Goal: Task Accomplishment & Management: Manage account settings

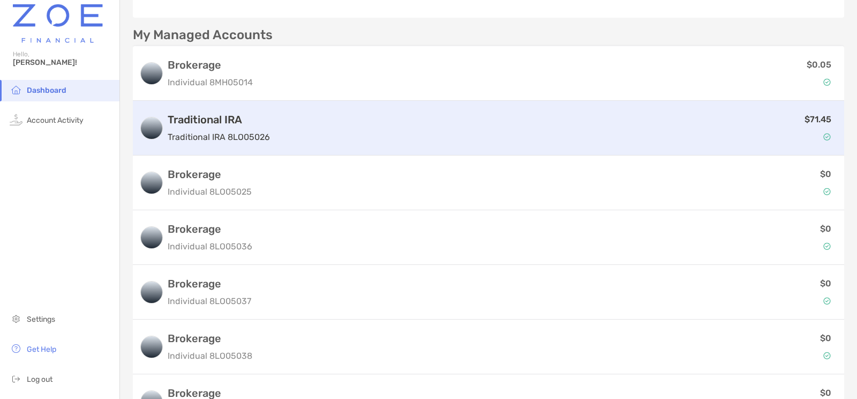
scroll to position [411, 0]
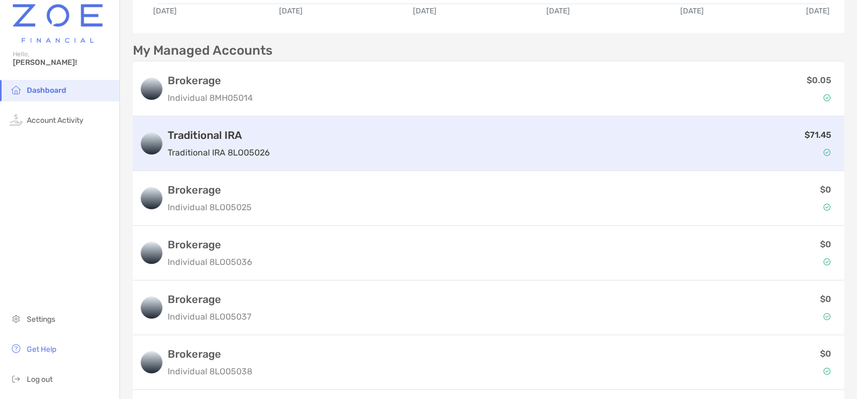
click at [298, 159] on div "Traditional IRA Traditional IRA 8LO05026 $71.45" at bounding box center [489, 143] width 712 height 55
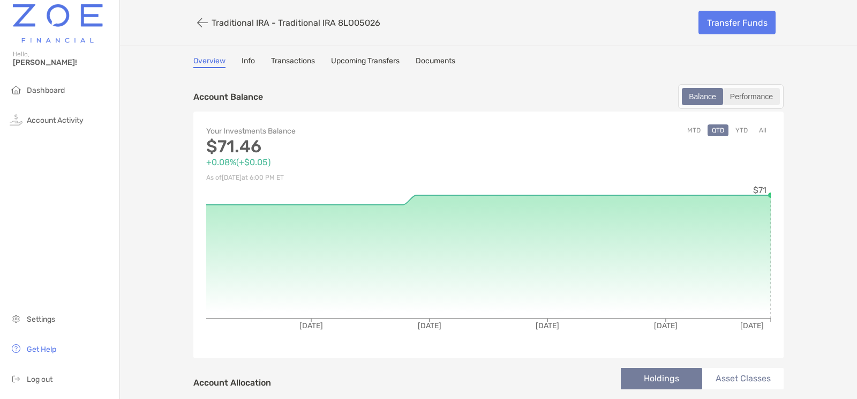
click at [754, 96] on div "Performance" at bounding box center [752, 96] width 55 height 15
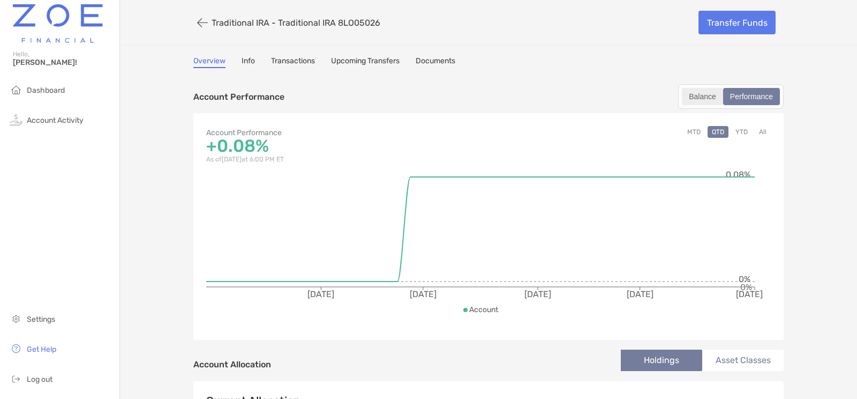
click at [704, 96] on div "Balance" at bounding box center [702, 96] width 39 height 15
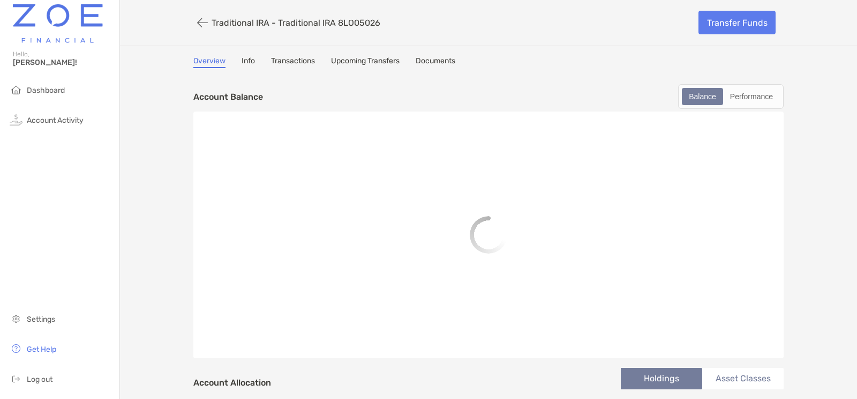
click at [250, 57] on link "Info" at bounding box center [248, 62] width 13 height 12
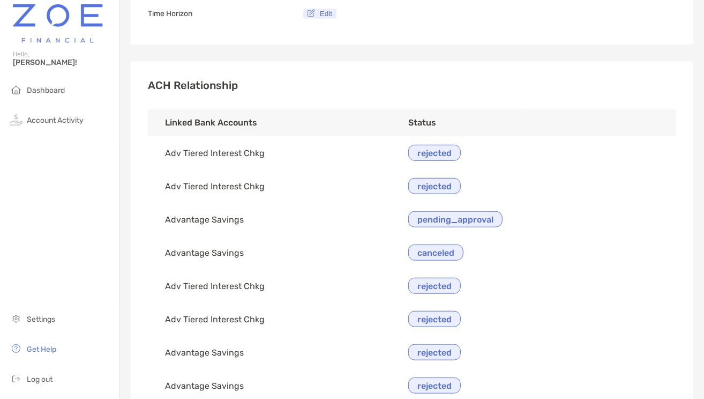
scroll to position [5, 0]
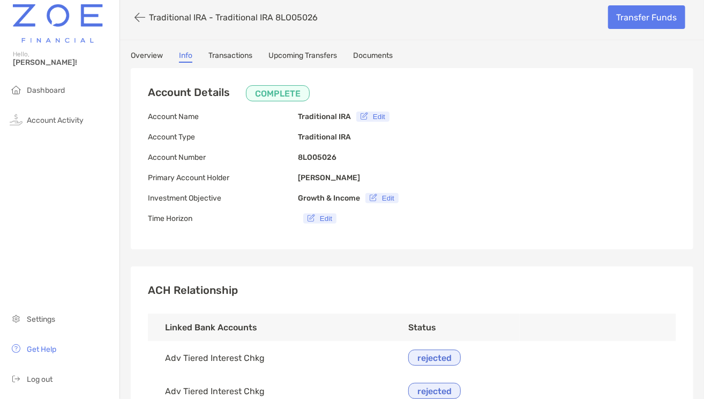
click at [230, 56] on link "Transactions" at bounding box center [230, 57] width 44 height 12
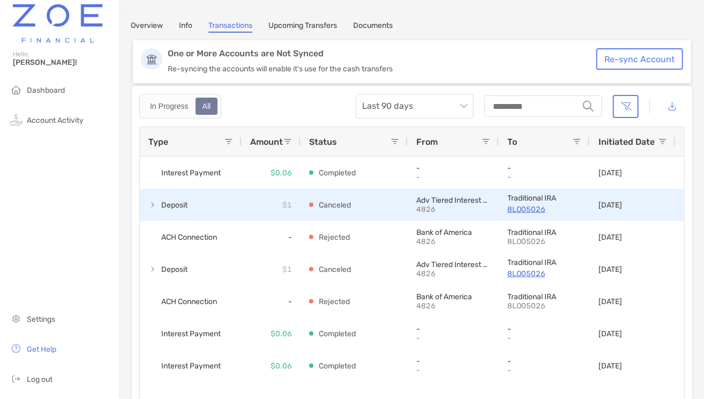
scroll to position [13, 0]
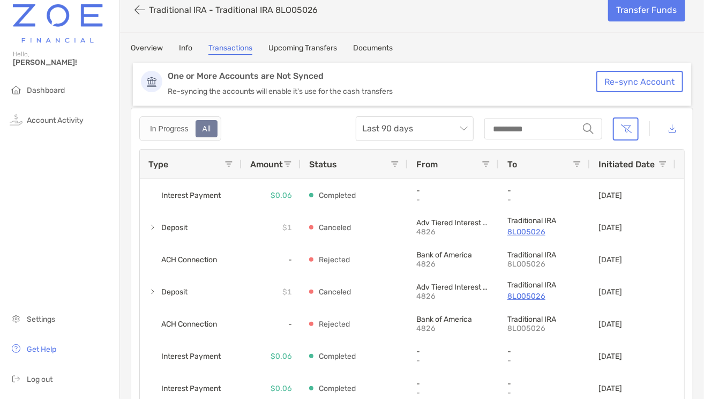
click at [370, 43] on link "Documents" at bounding box center [373, 49] width 40 height 12
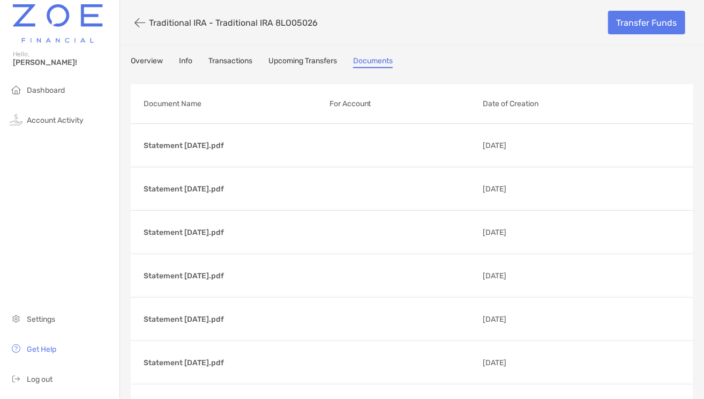
click at [154, 62] on link "Overview" at bounding box center [147, 62] width 32 height 12
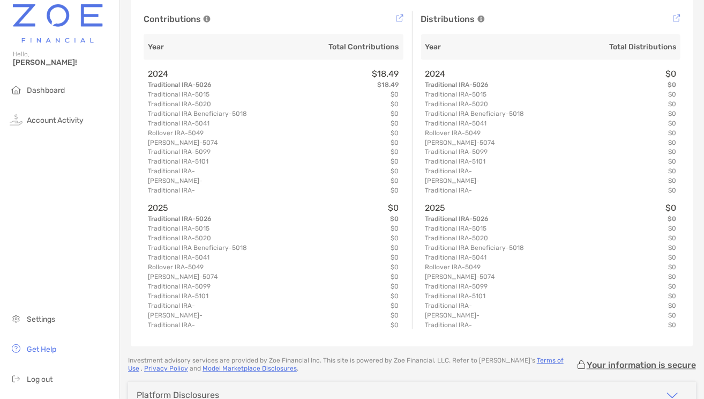
scroll to position [700, 0]
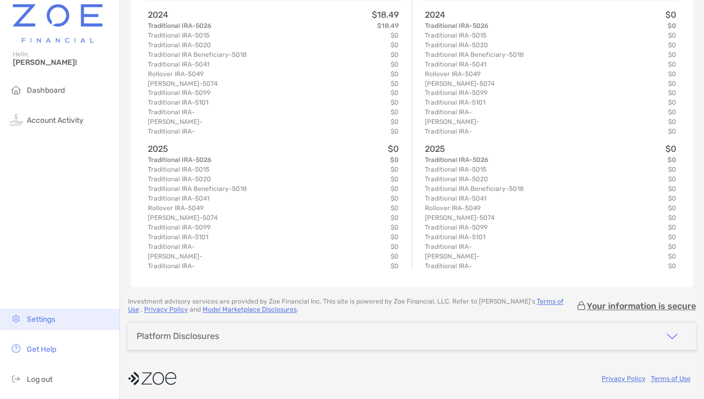
click at [46, 320] on span "Settings" at bounding box center [41, 319] width 28 height 9
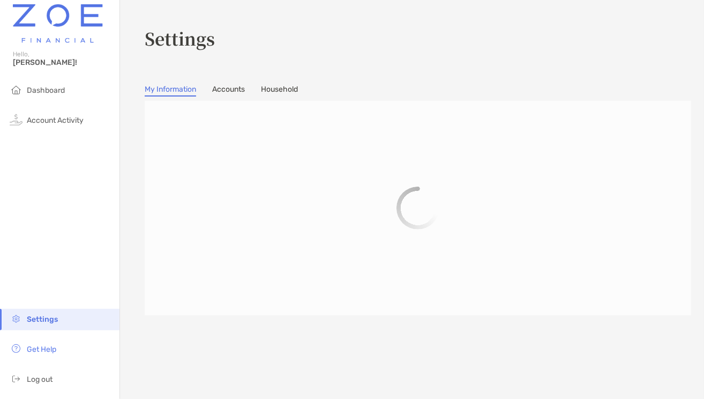
click at [233, 91] on link "Accounts" at bounding box center [228, 91] width 33 height 12
click at [268, 92] on link "Household" at bounding box center [279, 91] width 37 height 12
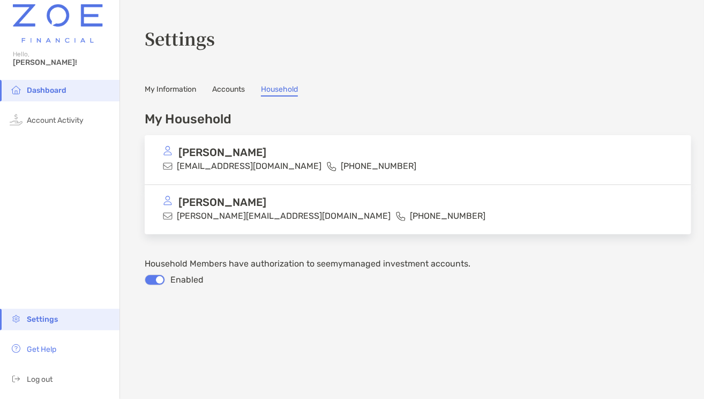
click at [168, 88] on link "My Information" at bounding box center [170, 91] width 51 height 12
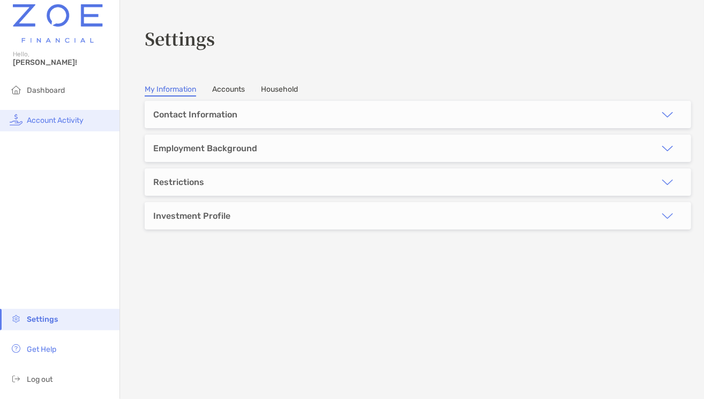
click at [65, 117] on span "Account Activity" at bounding box center [55, 120] width 57 height 9
